Goal: Information Seeking & Learning: Learn about a topic

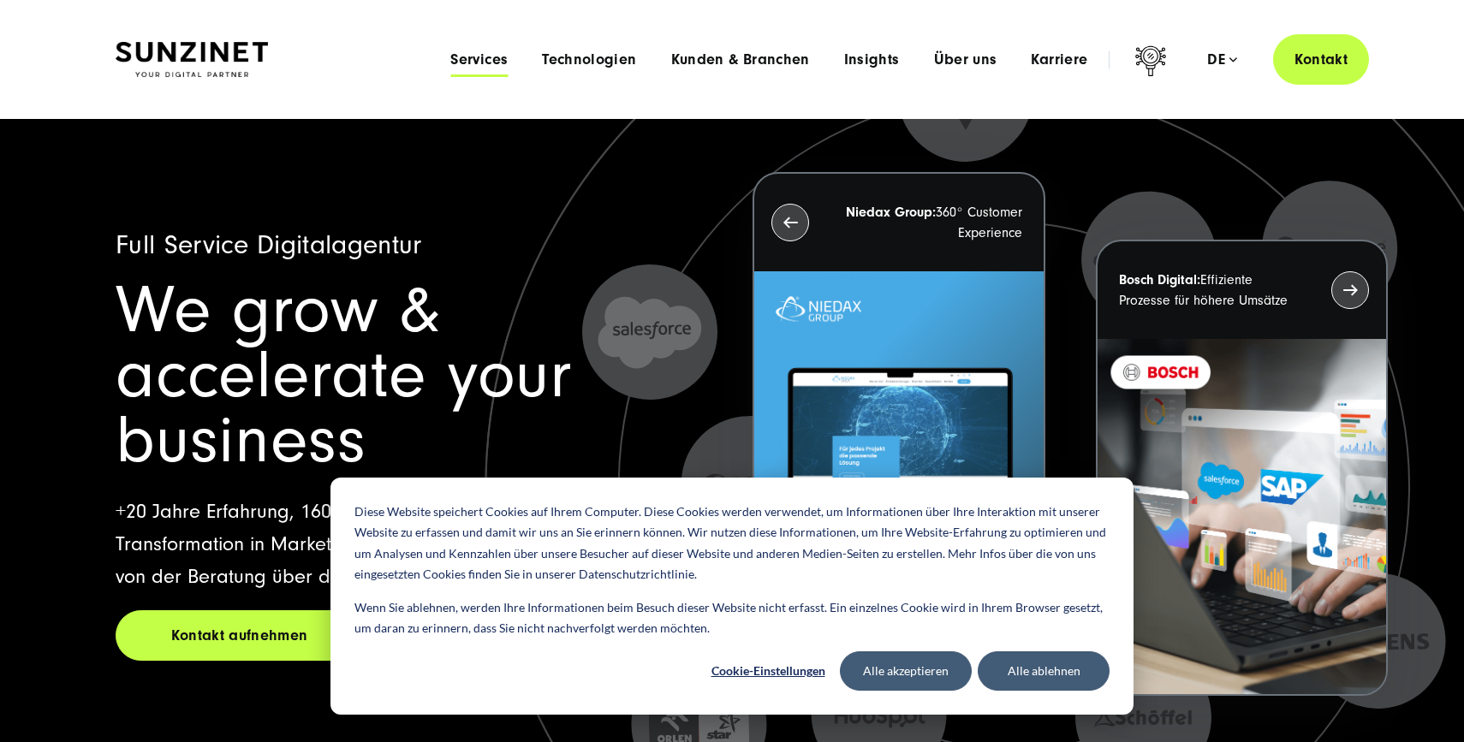
click at [475, 58] on span "Services" at bounding box center [478, 59] width 57 height 17
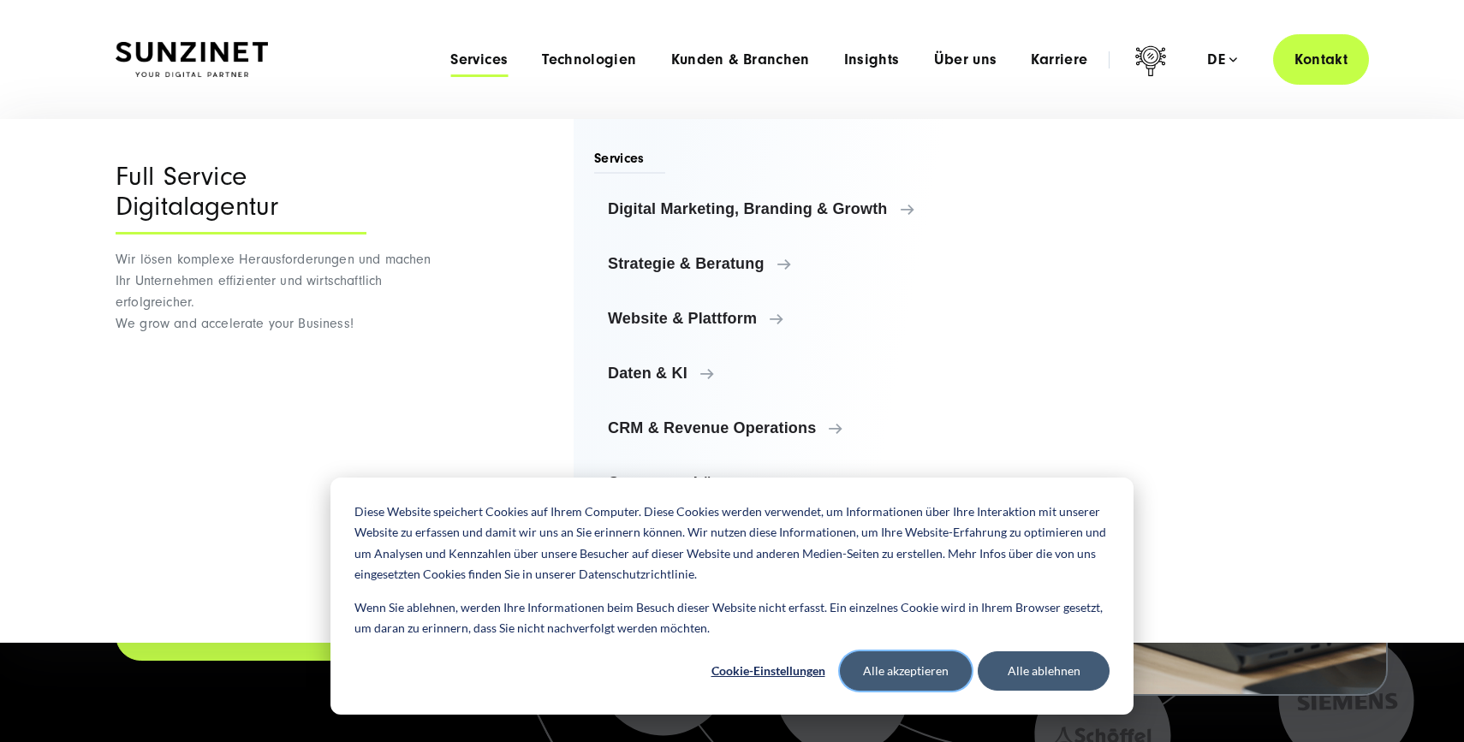
click at [892, 668] on button "Alle akzeptieren" at bounding box center [906, 670] width 132 height 39
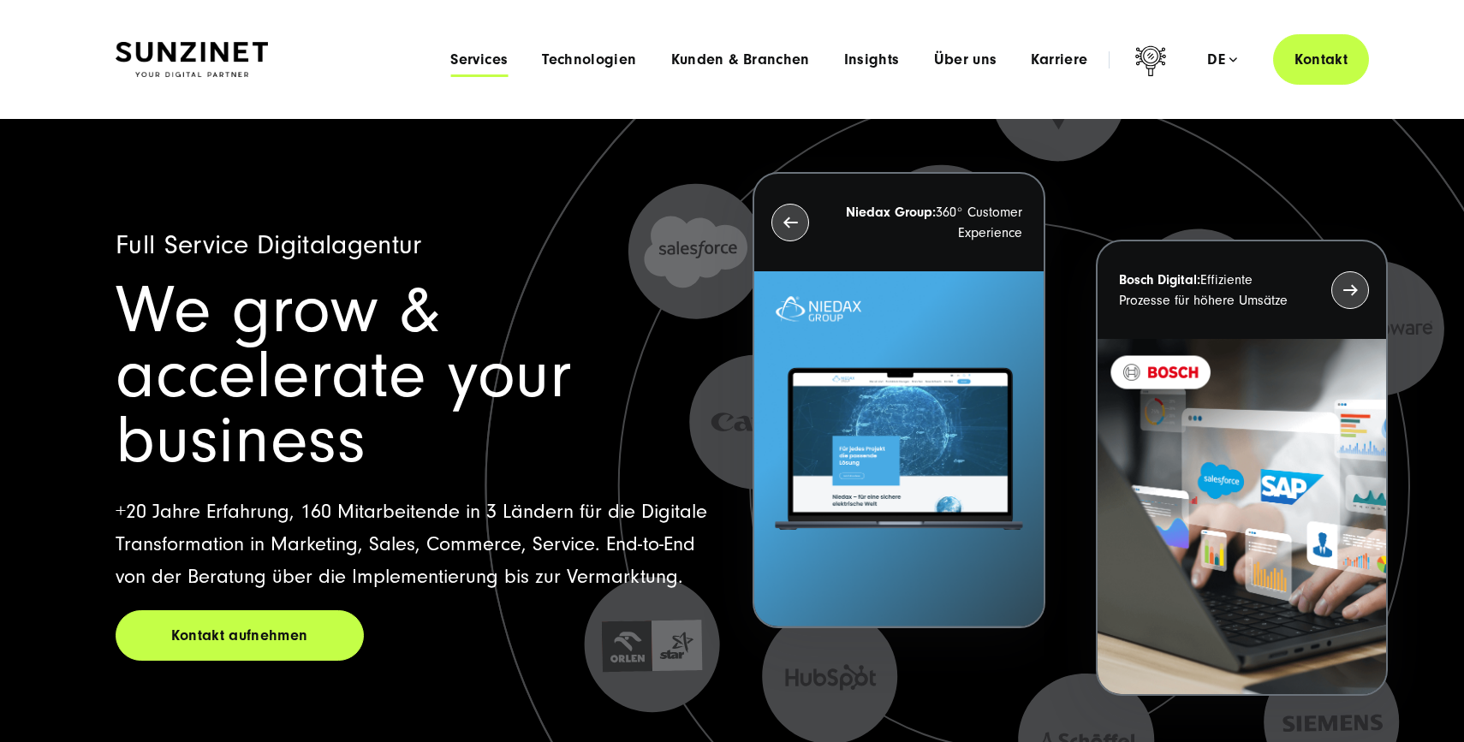
click at [471, 58] on span "Services" at bounding box center [478, 59] width 57 height 17
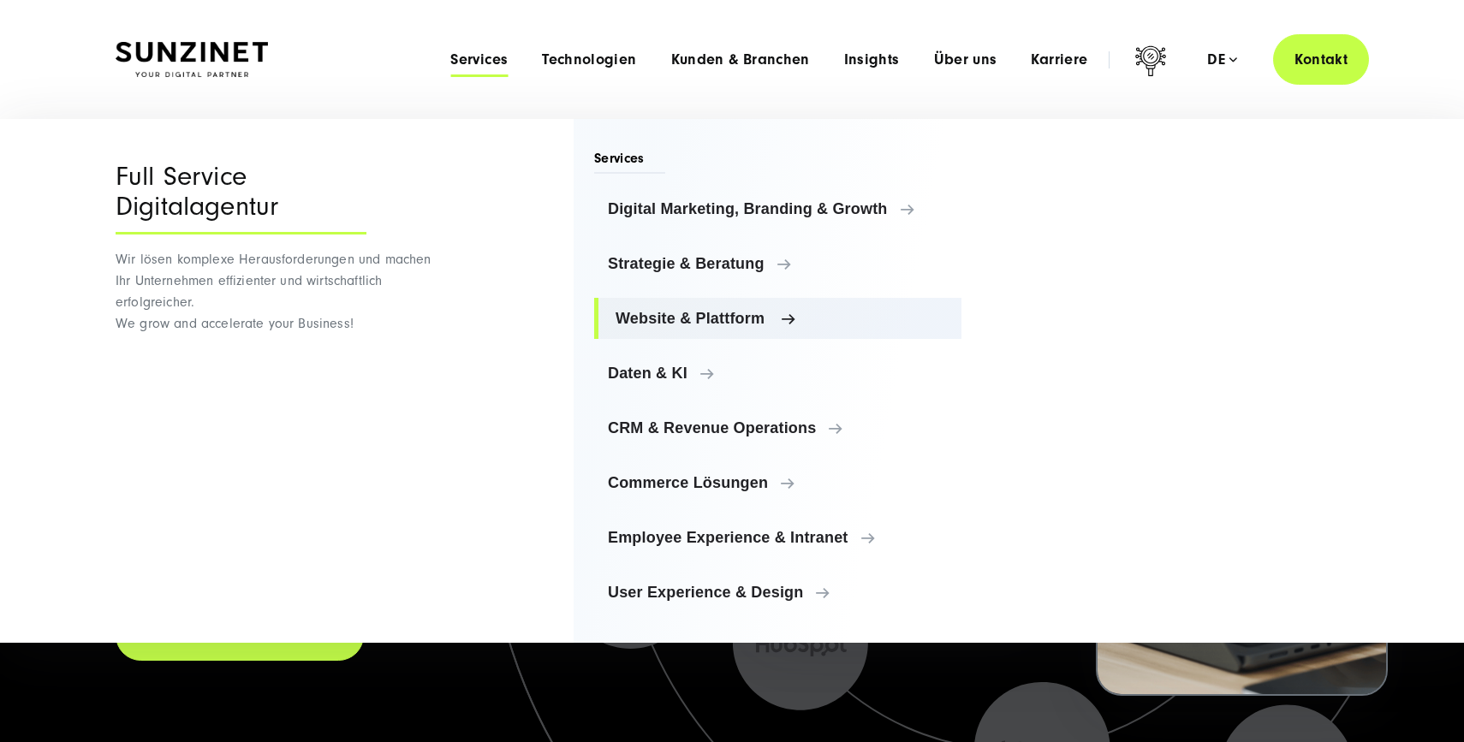
click at [772, 318] on span "Website & Plattform" at bounding box center [781, 318] width 332 height 17
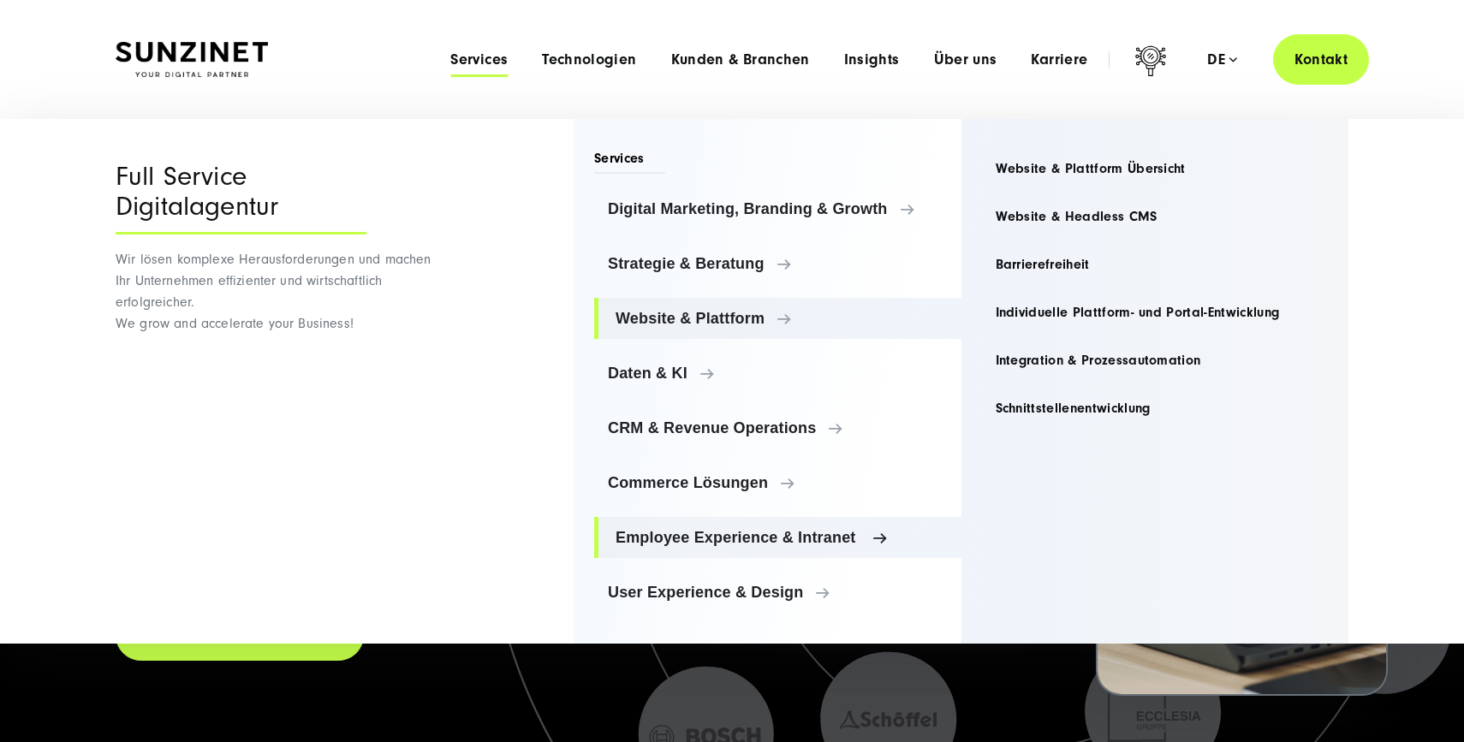
click at [800, 537] on span "Employee Experience & Intranet" at bounding box center [781, 537] width 332 height 17
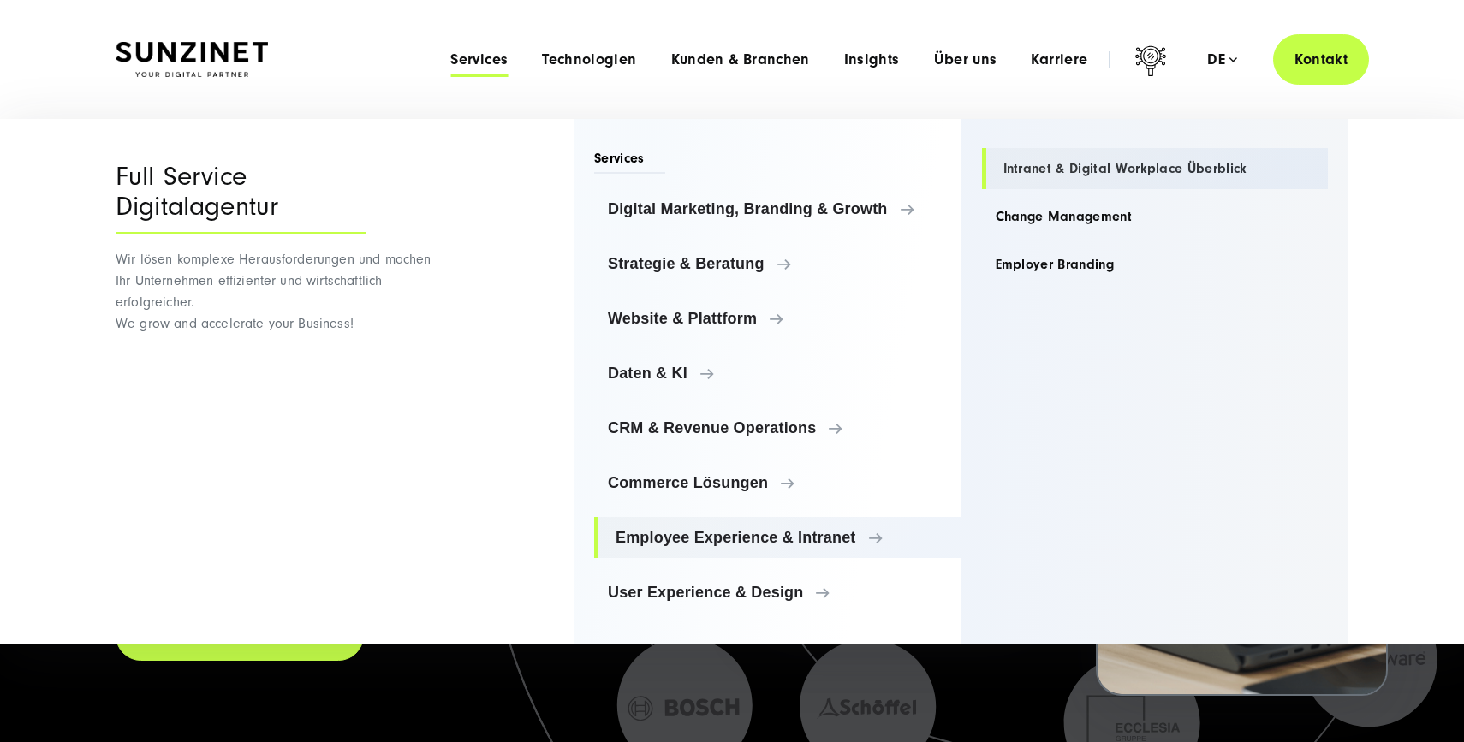
click at [1104, 168] on link "Intranet & Digital Workplace Überblick" at bounding box center [1155, 168] width 347 height 41
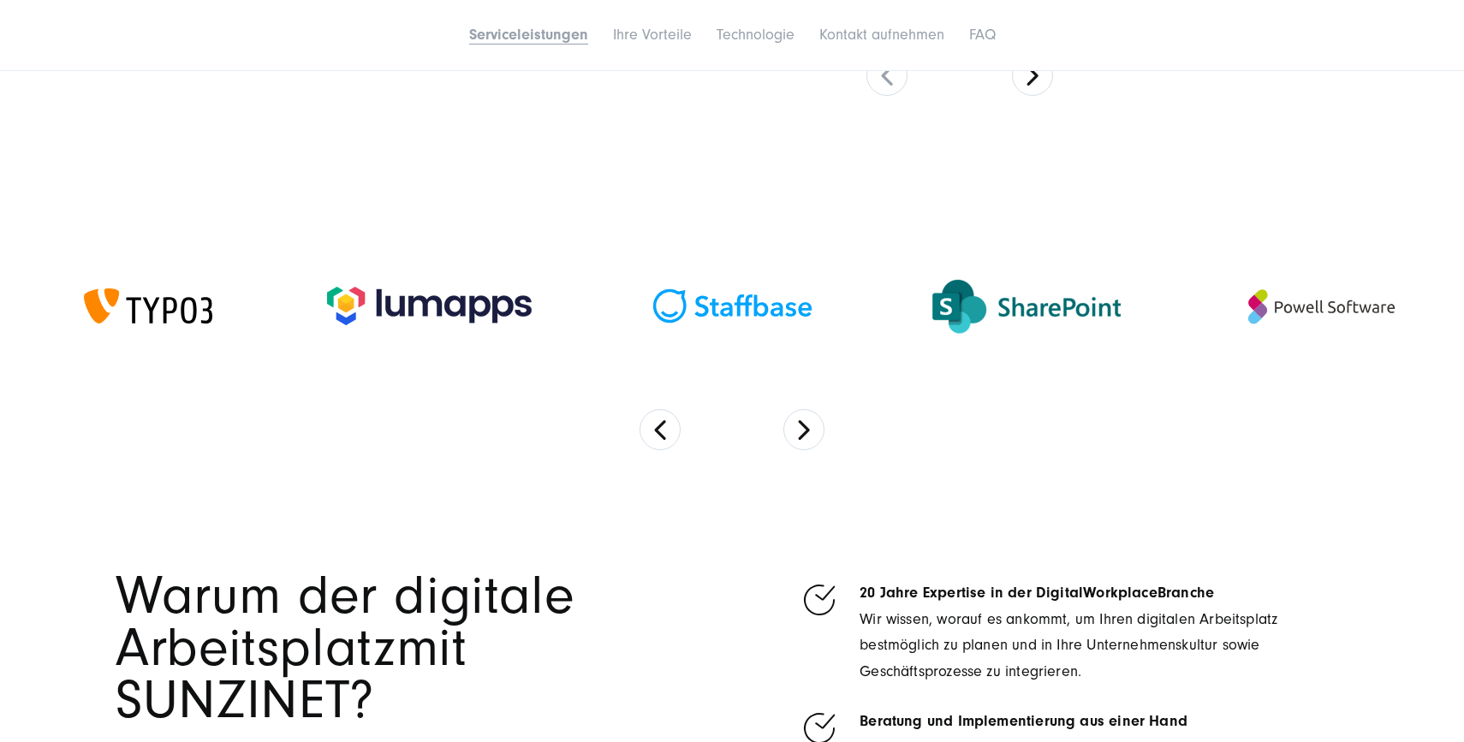
scroll to position [3597, 0]
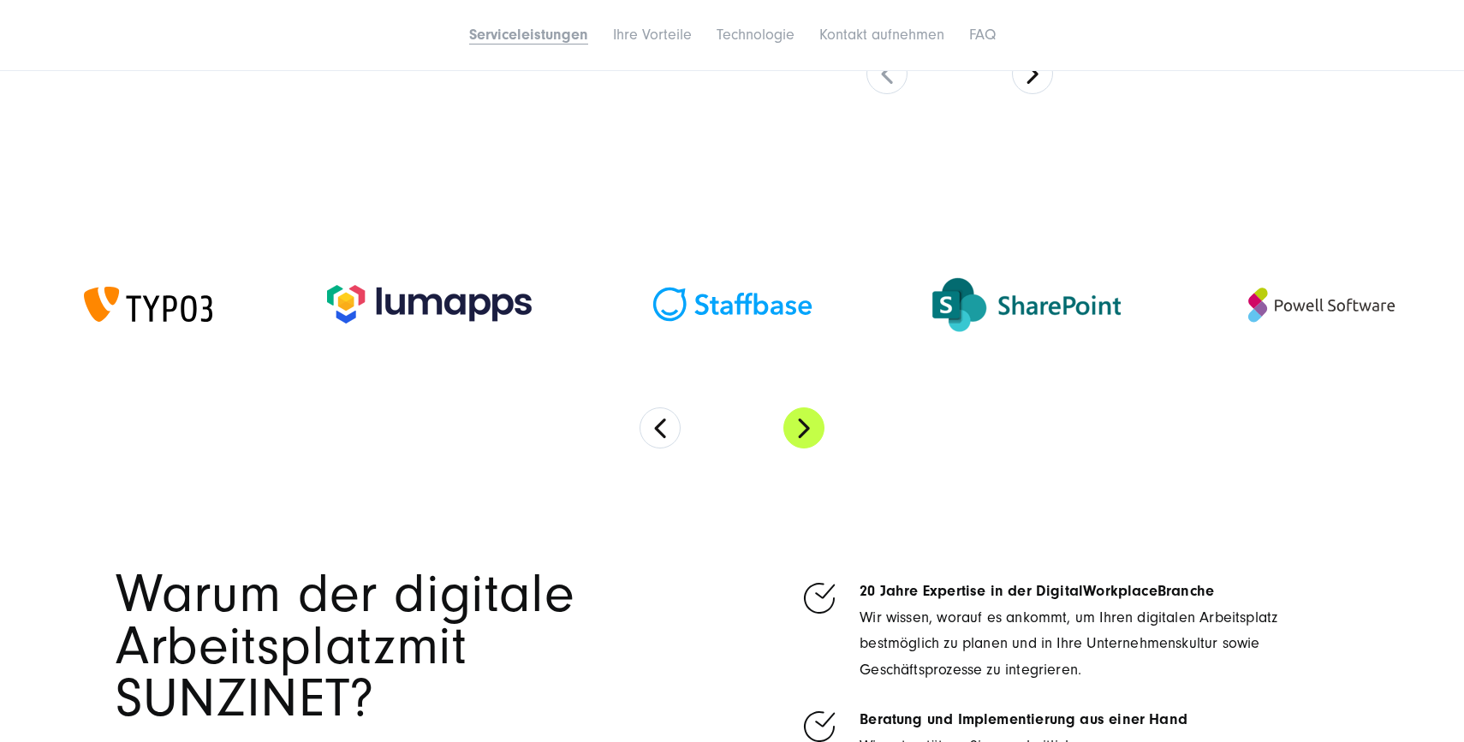
click at [803, 431] on button "Next" at bounding box center [803, 427] width 41 height 41
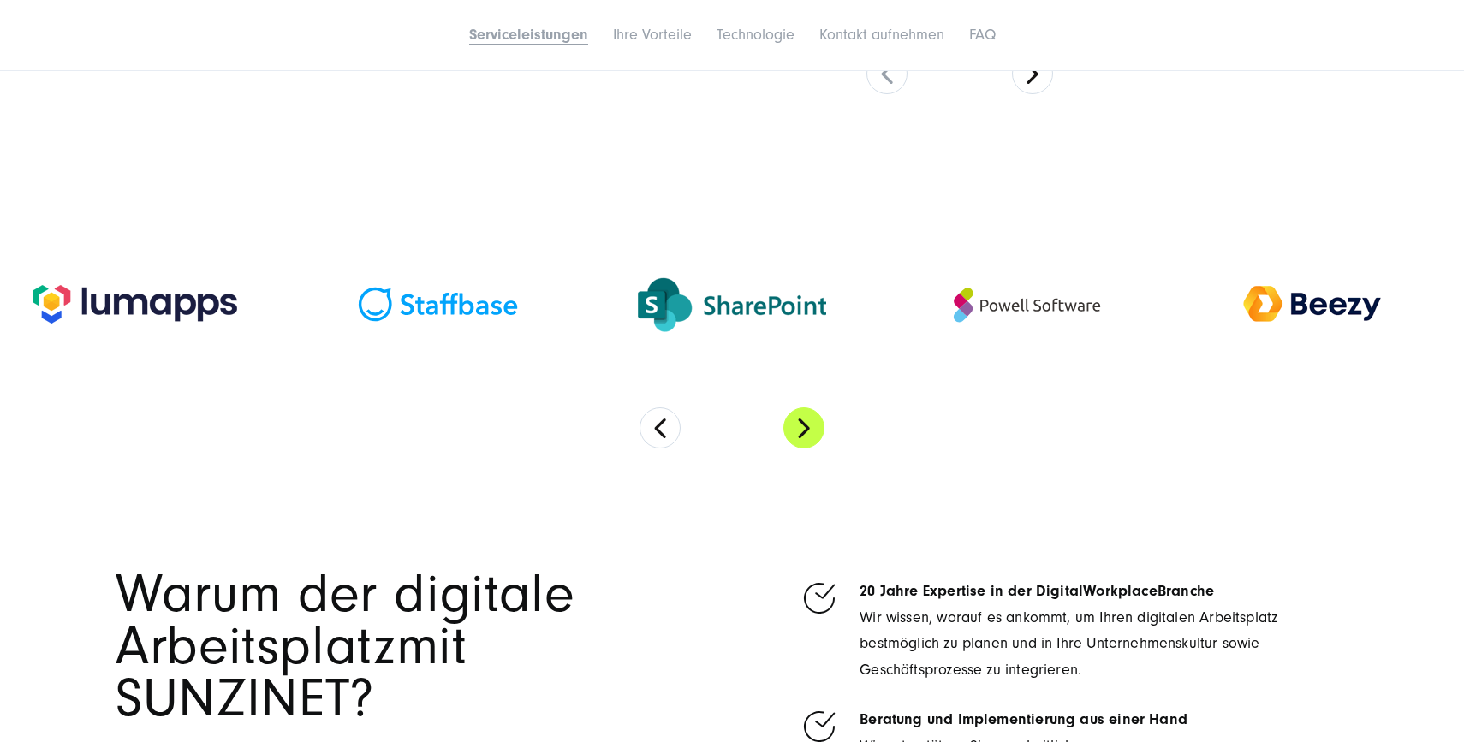
click at [791, 413] on button "Next" at bounding box center [803, 427] width 41 height 41
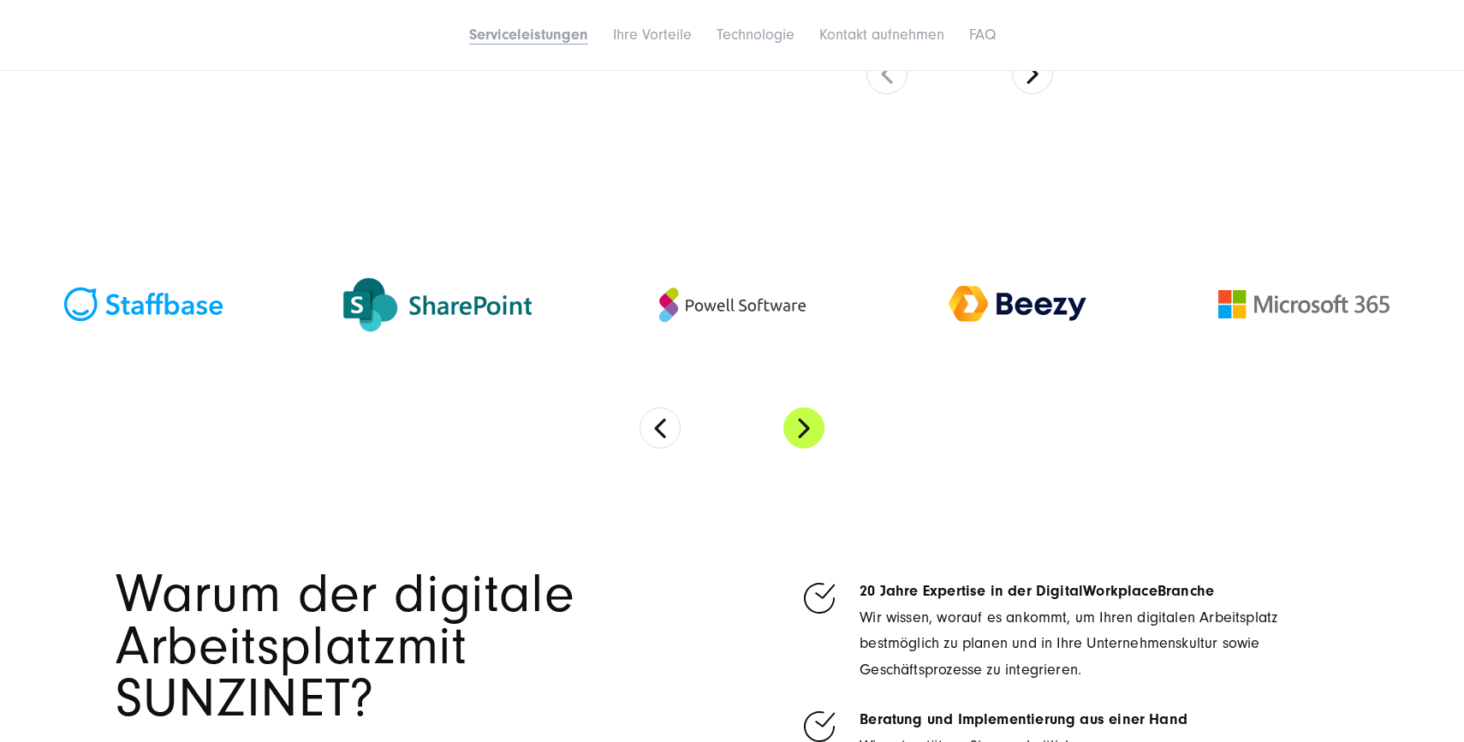
click at [791, 413] on button "Next" at bounding box center [803, 427] width 41 height 41
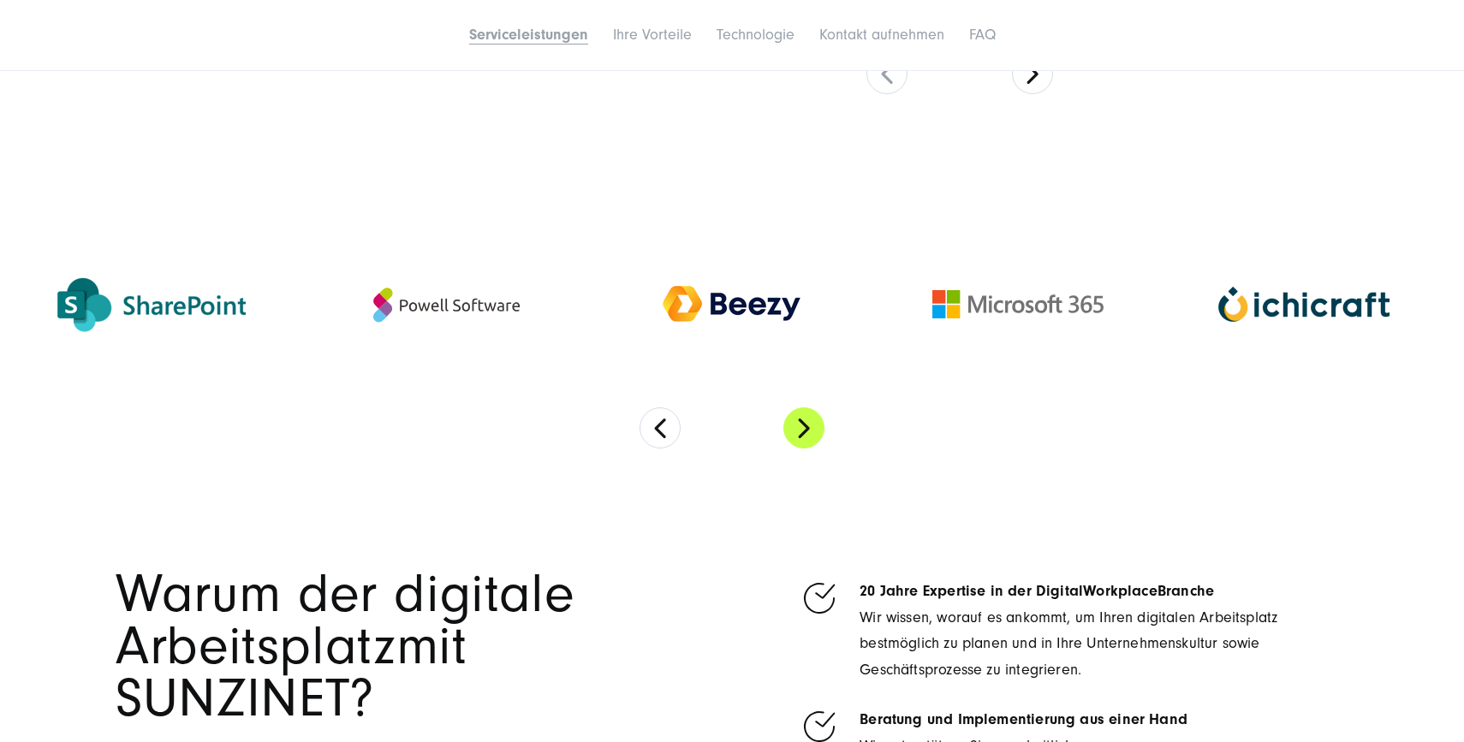
click at [811, 423] on button "Next" at bounding box center [803, 427] width 41 height 41
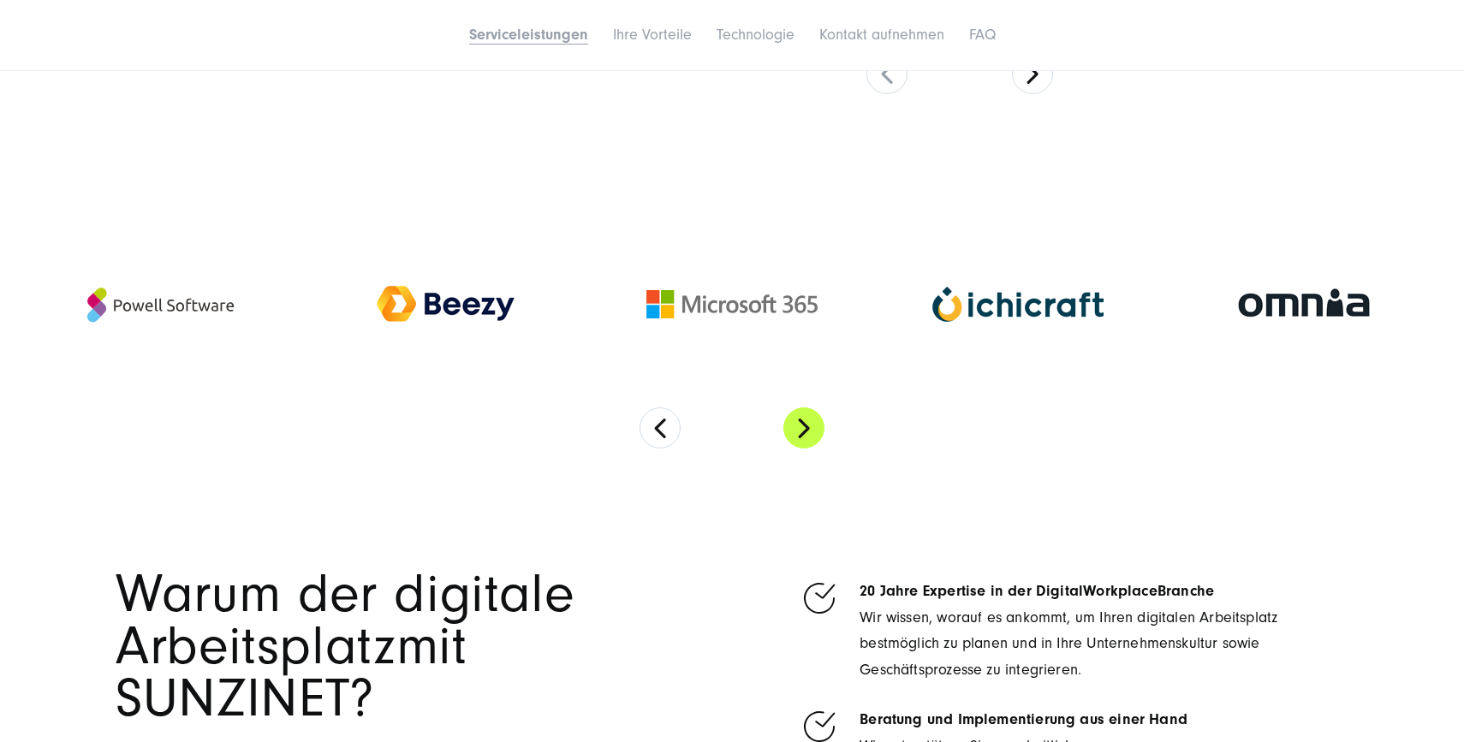
click at [811, 423] on button "Next" at bounding box center [803, 427] width 41 height 41
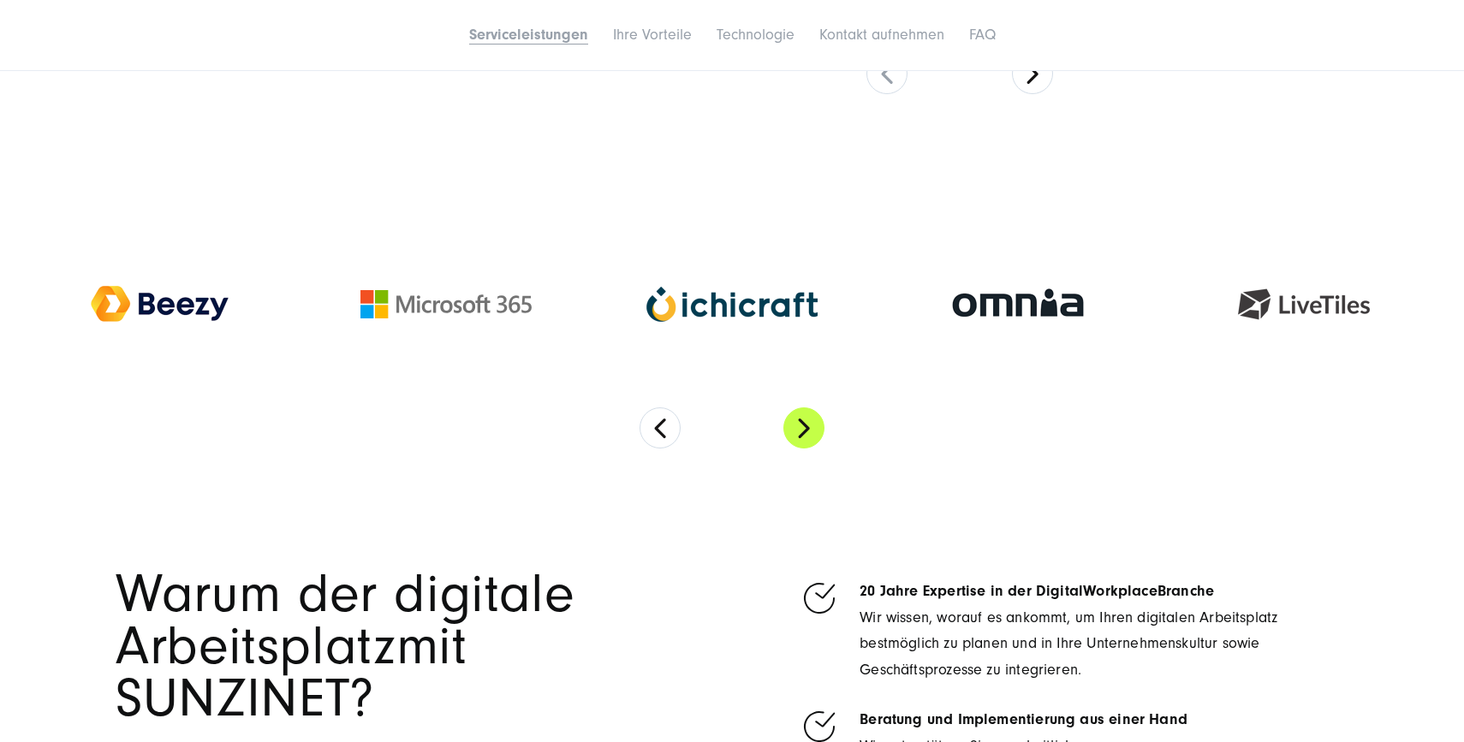
click at [811, 423] on button "Next" at bounding box center [803, 427] width 41 height 41
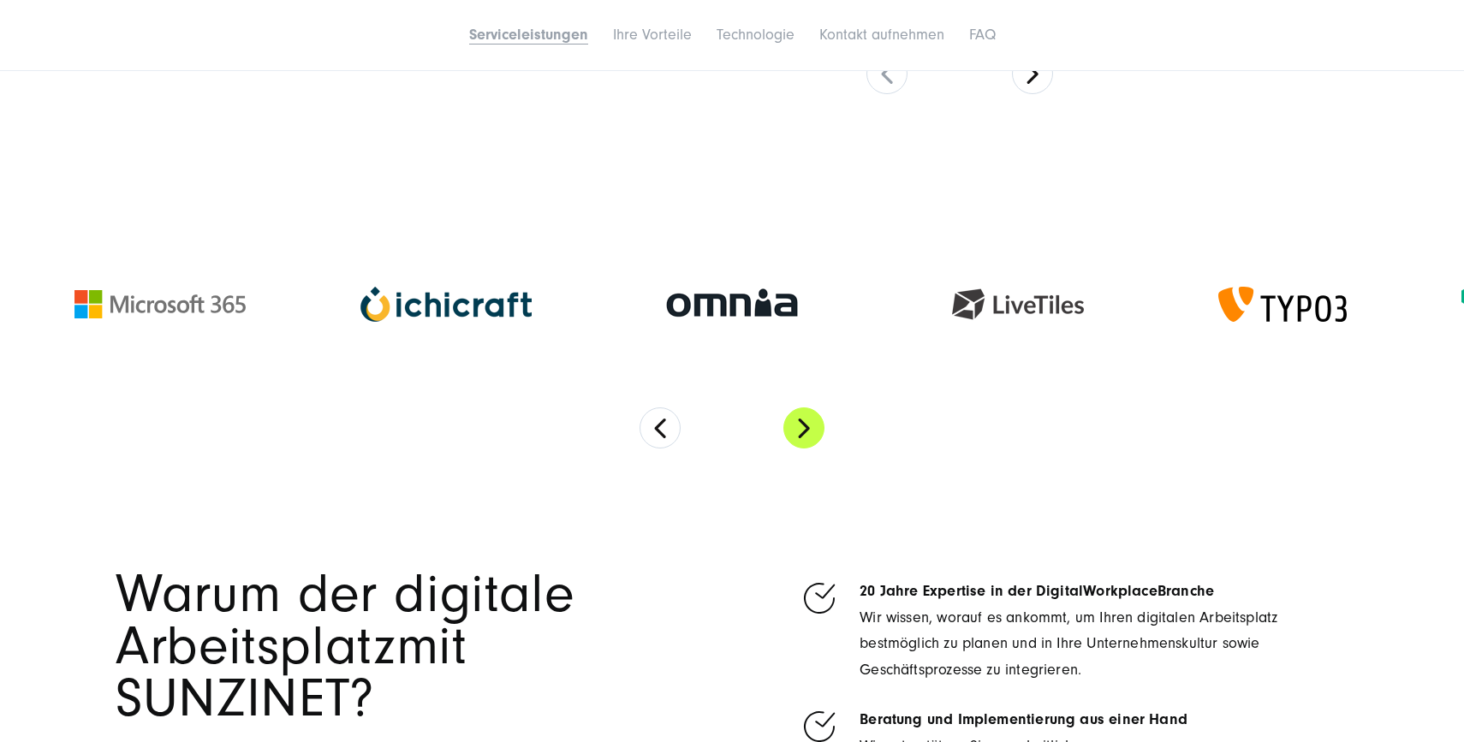
click at [811, 423] on button "Next" at bounding box center [803, 427] width 41 height 41
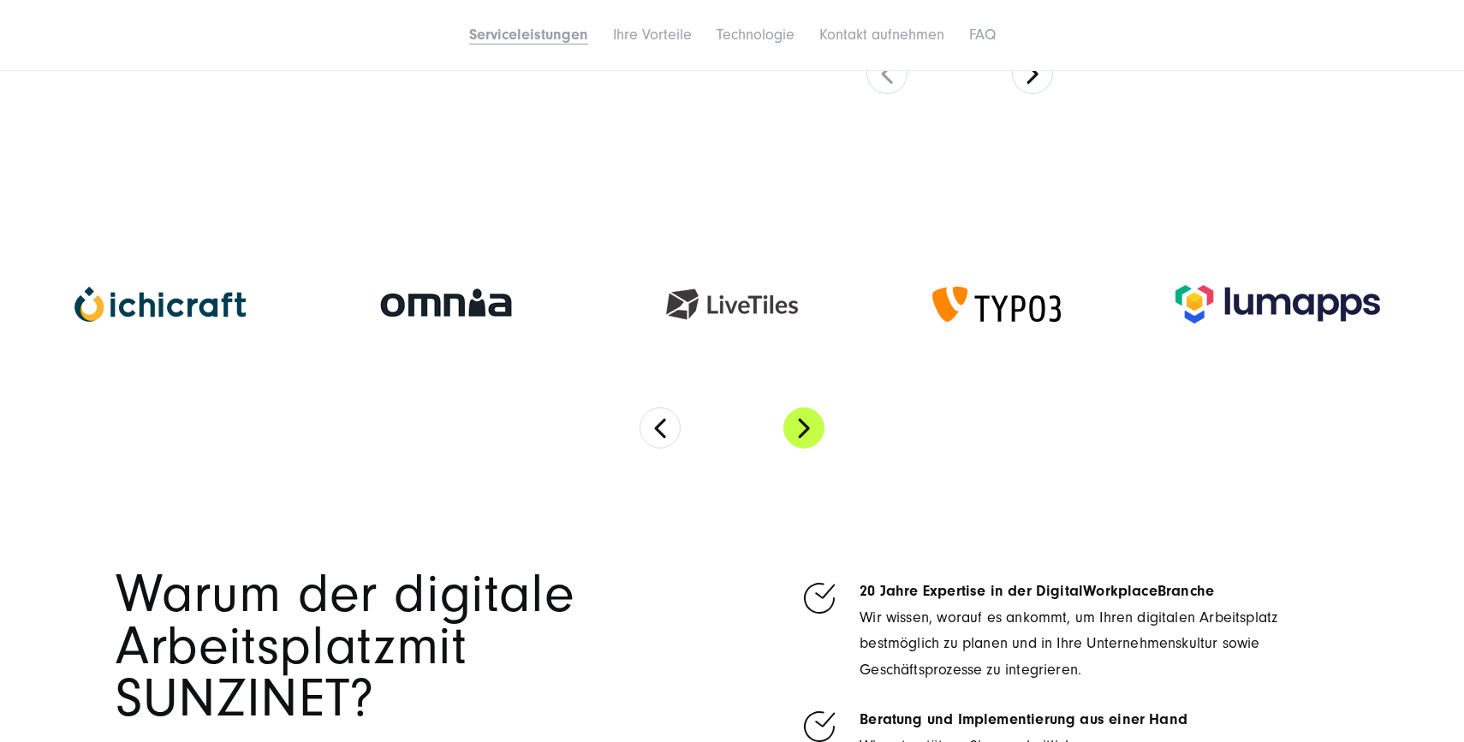
click at [811, 423] on button "Next" at bounding box center [803, 427] width 41 height 41
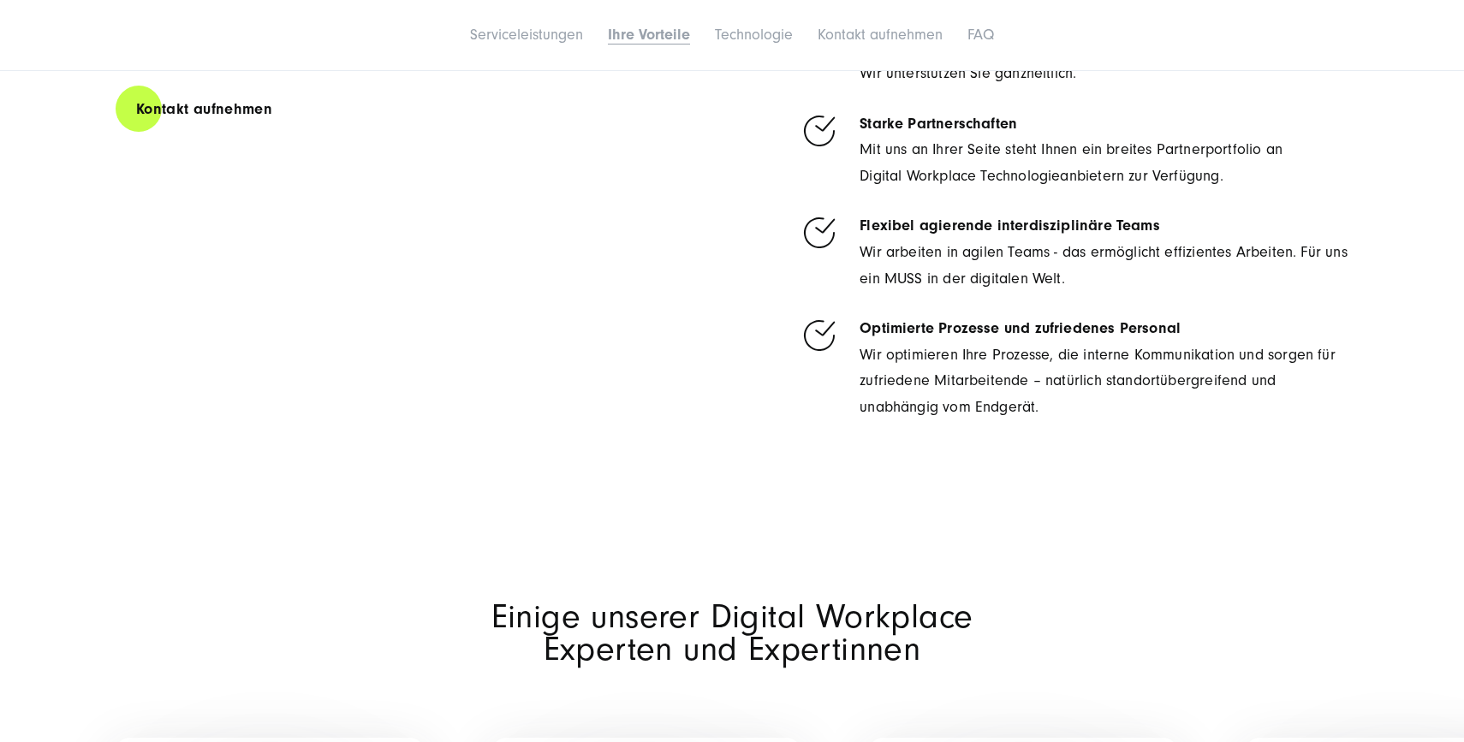
scroll to position [4274, 0]
